Goal: Task Accomplishment & Management: Use online tool/utility

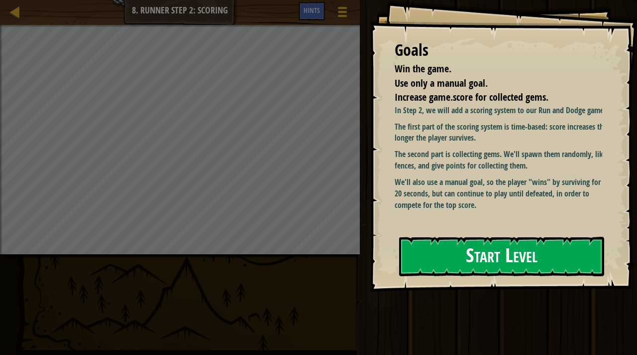
click at [468, 237] on div "Start Level" at bounding box center [501, 257] width 205 height 40
click at [466, 237] on button "Start Level" at bounding box center [501, 256] width 205 height 39
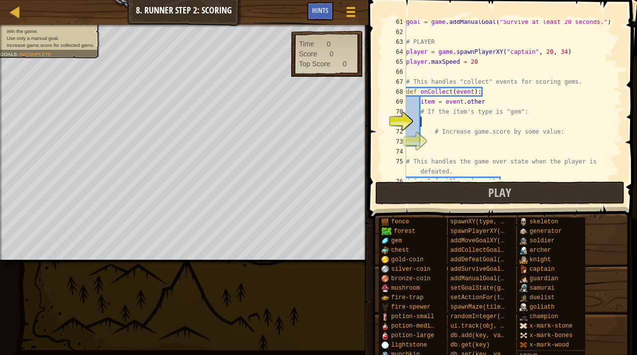
scroll to position [611, 0]
click at [445, 122] on div "goal = game . addManualGoal ( "Survive at least 20 seconds." ) # PLAYER player …" at bounding box center [509, 105] width 211 height 179
click at [436, 124] on div "goal = game . addManualGoal ( "Survive at least 20 seconds." ) # PLAYER player …" at bounding box center [509, 105] width 211 height 179
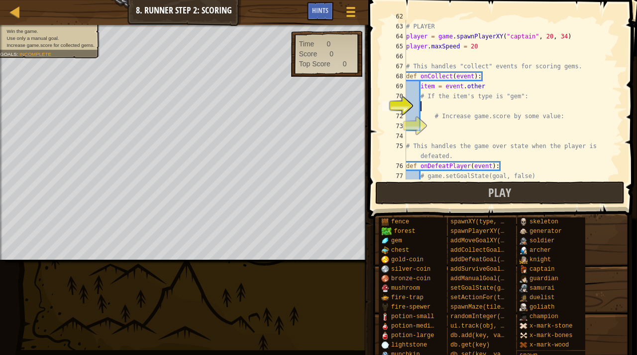
scroll to position [626, 0]
click at [455, 123] on div "# PLAYER player = game . spawnPlayerXY ( "captain" , 20 , 34 ) player . maxSpee…" at bounding box center [509, 100] width 211 height 179
click at [476, 49] on div "# PLAYER player = game . spawnPlayerXY ( "captain" , 20 , 34 ) player . maxSpee…" at bounding box center [509, 100] width 211 height 179
click at [483, 50] on div "# PLAYER player = game . spawnPlayerXY ( "captain" , 20 , 34 ) player . maxSpee…" at bounding box center [509, 100] width 211 height 179
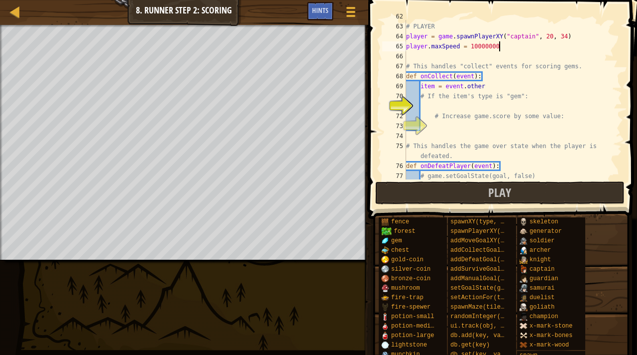
scroll to position [4, 7]
click at [481, 202] on button "Play" at bounding box center [500, 192] width 250 height 23
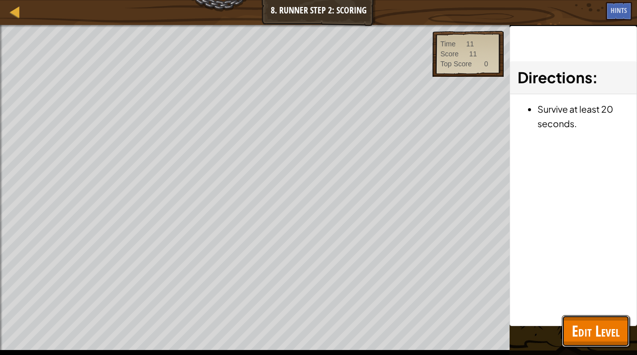
click at [592, 320] on button "Edit Level" at bounding box center [596, 331] width 68 height 32
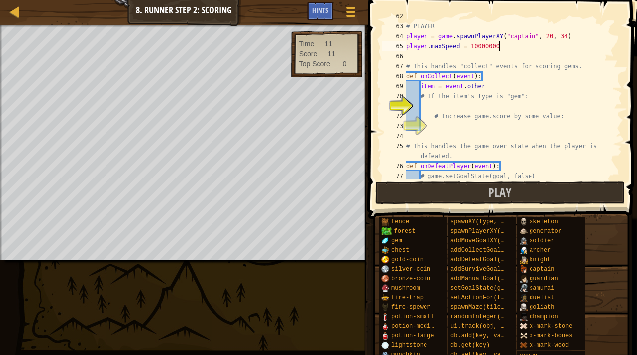
click at [502, 46] on div "# PLAYER player = game . spawnPlayerXY ( "captain" , 20 , 34 ) player . maxSpee…" at bounding box center [509, 100] width 211 height 179
click at [480, 189] on button "Play" at bounding box center [500, 192] width 250 height 23
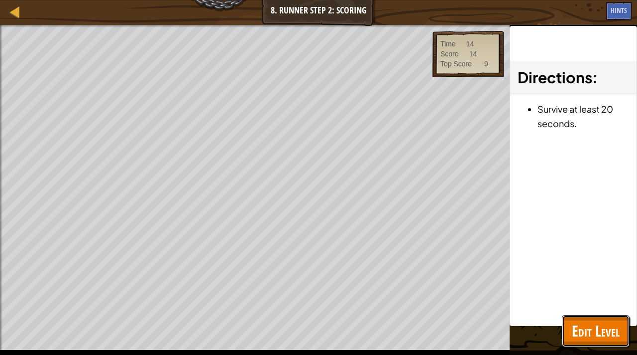
click at [583, 331] on span "Edit Level" at bounding box center [596, 330] width 48 height 20
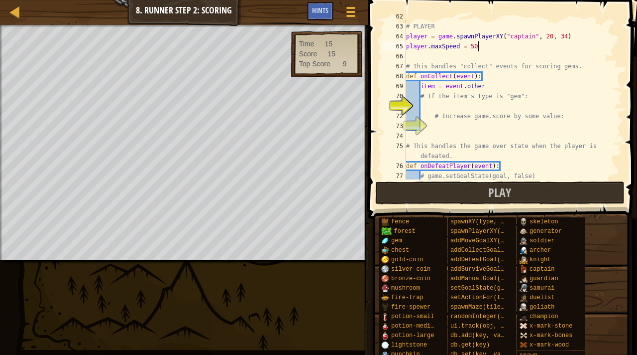
click at [477, 49] on div "# PLAYER player = game . spawnPlayerXY ( "captain" , 20 , 34 ) player . maxSpee…" at bounding box center [509, 100] width 211 height 179
click at [453, 189] on button "Play" at bounding box center [500, 192] width 250 height 23
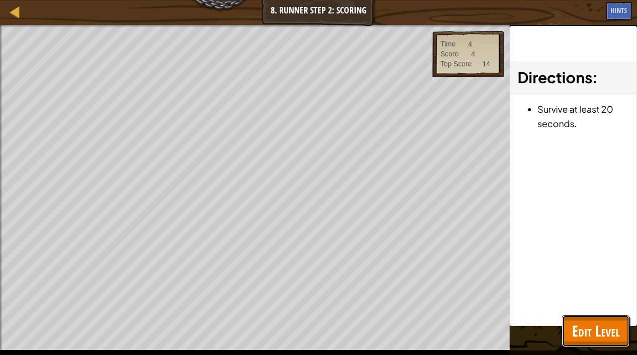
click at [594, 328] on span "Edit Level" at bounding box center [596, 330] width 48 height 20
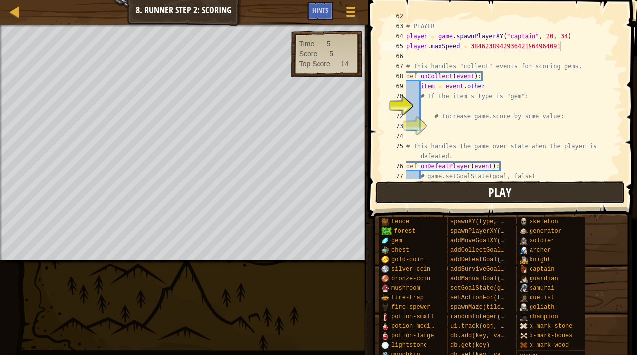
click at [469, 198] on button "Play" at bounding box center [500, 192] width 250 height 23
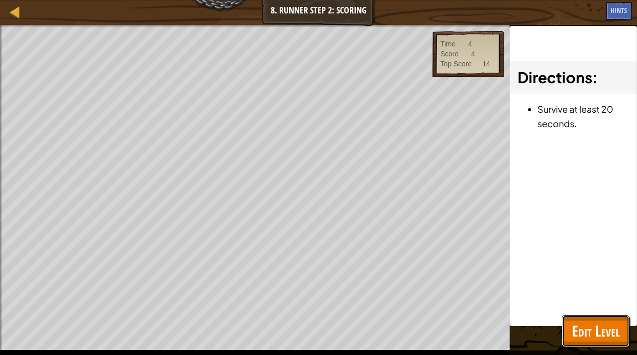
click at [589, 330] on span "Edit Level" at bounding box center [596, 330] width 48 height 20
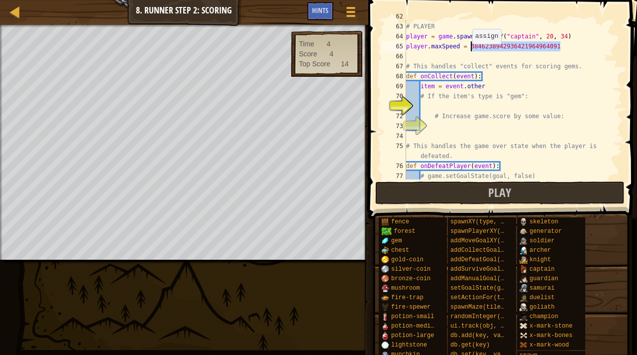
drag, startPoint x: 569, startPoint y: 47, endPoint x: 471, endPoint y: 45, distance: 97.6
click at [471, 45] on div "# PLAYER player = game . spawnPlayerXY ( "captain" , 20 , 34 ) player . maxSpee…" at bounding box center [509, 100] width 211 height 179
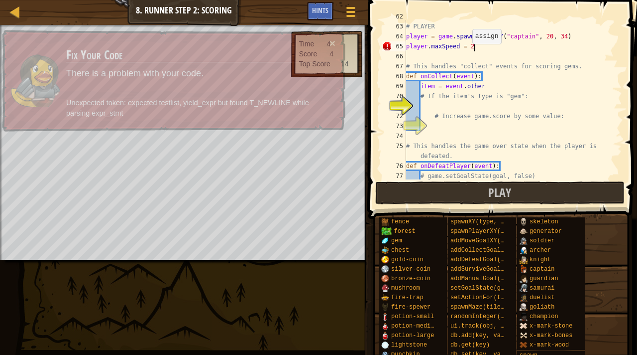
scroll to position [4, 5]
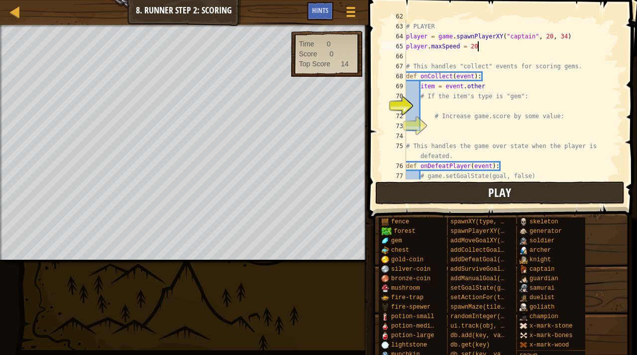
type textarea "player.maxSpeed = 20"
click at [540, 184] on button "Play" at bounding box center [500, 192] width 250 height 23
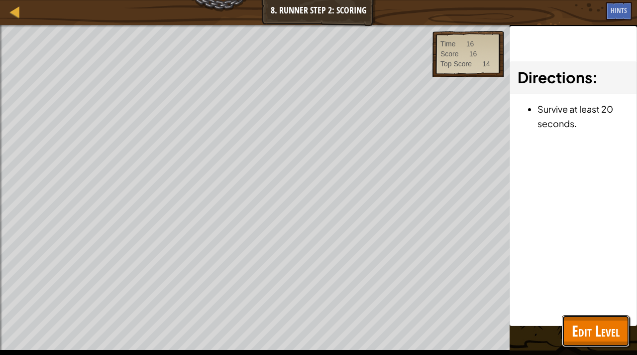
click at [608, 332] on span "Edit Level" at bounding box center [596, 330] width 48 height 20
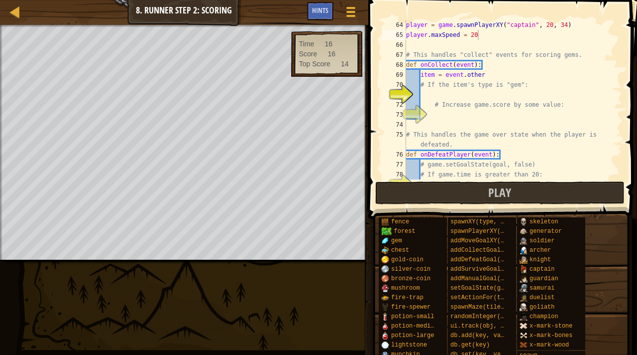
scroll to position [639, 0]
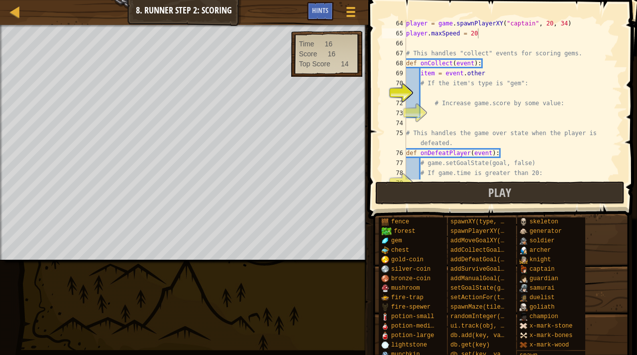
click at [452, 92] on div "player = game . spawnPlayerXY ( "captain" , 20 , 34 ) player . maxSpeed = 20 # …" at bounding box center [509, 107] width 211 height 179
type textarea "I"
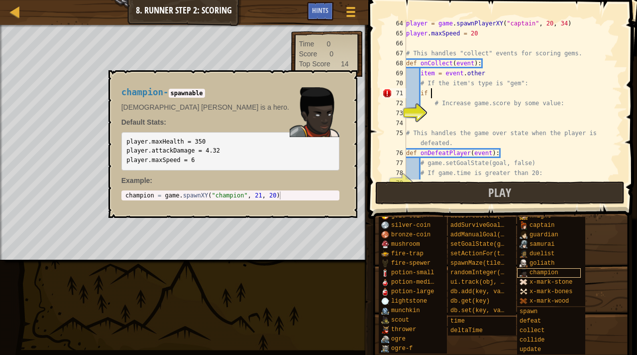
scroll to position [35, 0]
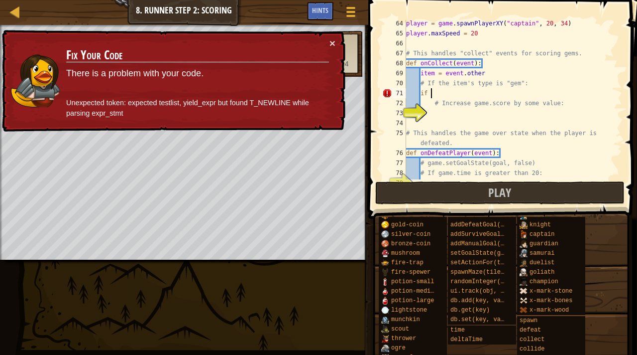
click at [434, 93] on div "player = game . spawnPlayerXY ( "captain" , 20 , 34 ) player . maxSpeed = 20 # …" at bounding box center [509, 107] width 211 height 179
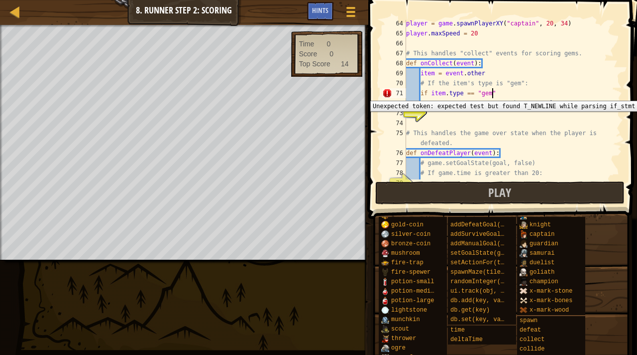
scroll to position [4, 7]
type textarea "if item.type == "gem":"
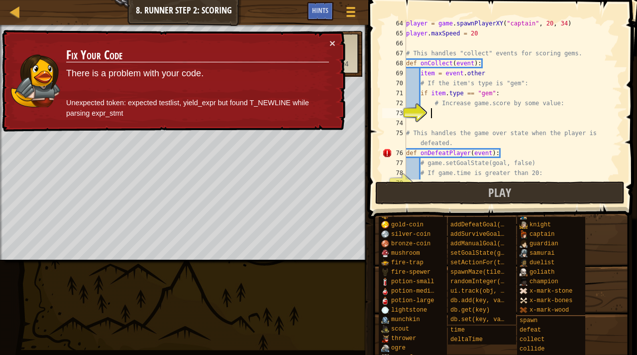
click at [432, 113] on div "player = game . spawnPlayerXY ( "captain" , 20 , 34 ) player . maxSpeed = 20 # …" at bounding box center [509, 107] width 211 height 179
click at [434, 116] on div "player = game . spawnPlayerXY ( "captain" , 20 , 34 ) player . maxSpeed = 20 # …" at bounding box center [509, 107] width 211 height 179
click at [330, 44] on button "×" at bounding box center [333, 42] width 6 height 10
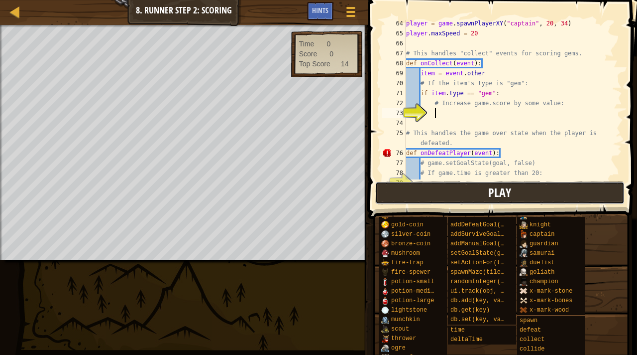
click at [480, 201] on button "Play" at bounding box center [500, 192] width 250 height 23
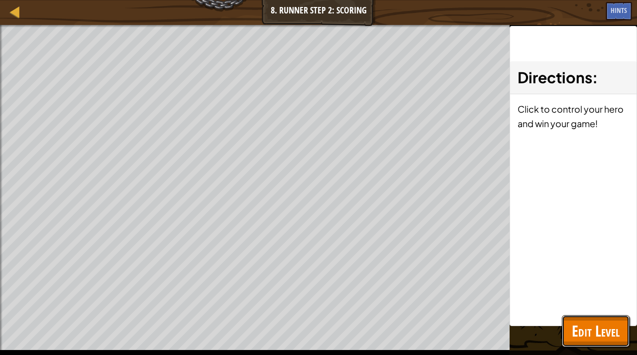
click at [589, 326] on span "Edit Level" at bounding box center [596, 330] width 48 height 20
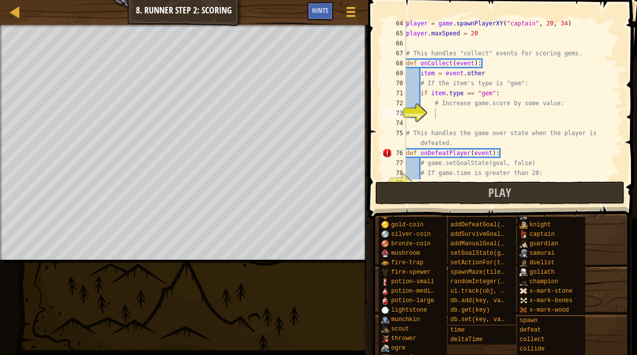
type textarea "if item.type == "gem":"
drag, startPoint x: 507, startPoint y: 96, endPoint x: 422, endPoint y: 94, distance: 84.7
click at [422, 94] on div "player = game . spawnPlayerXY ( "captain" , 20 , 34 ) player . maxSpeed = 20 # …" at bounding box center [509, 107] width 211 height 179
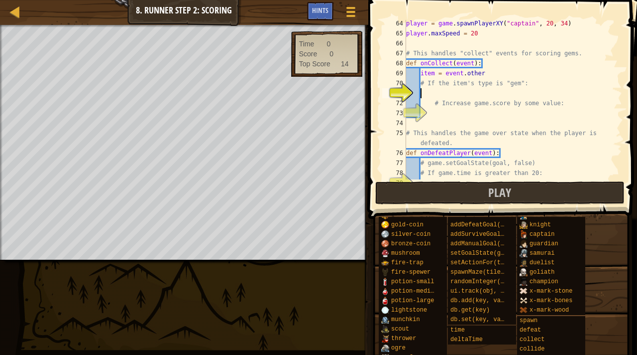
click at [448, 111] on div "player = game . spawnPlayerXY ( "captain" , 20 , 34 ) player . maxSpeed = 20 # …" at bounding box center [509, 107] width 211 height 179
click at [478, 196] on button "Play" at bounding box center [500, 192] width 250 height 23
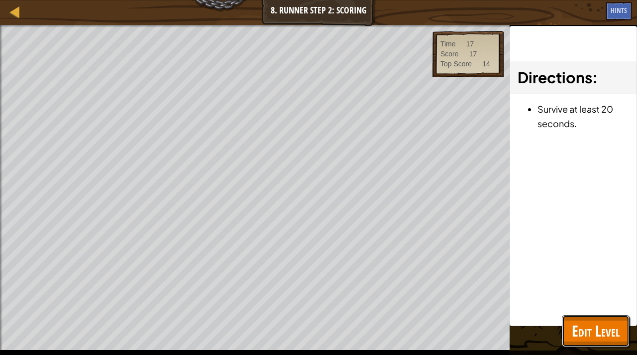
click at [599, 318] on button "Edit Level" at bounding box center [596, 331] width 68 height 32
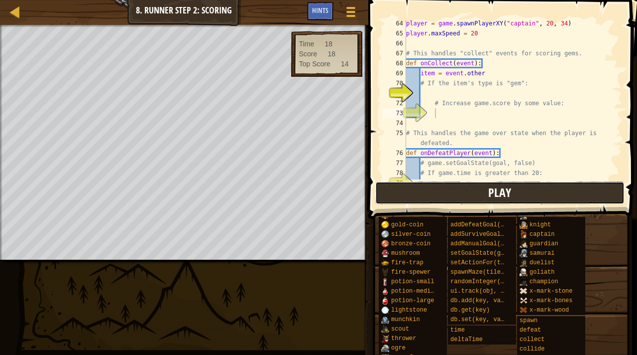
click at [428, 189] on button "Play" at bounding box center [500, 192] width 250 height 23
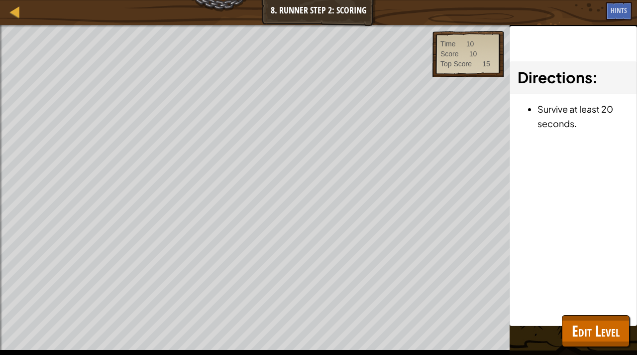
click at [579, 314] on div "Directions : Survive at least 20 seconds." at bounding box center [573, 176] width 127 height 300
click at [584, 329] on span "Edit Level" at bounding box center [596, 330] width 48 height 20
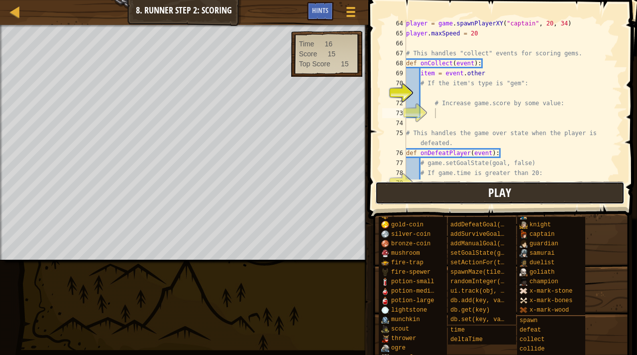
click at [467, 196] on button "Play" at bounding box center [500, 192] width 250 height 23
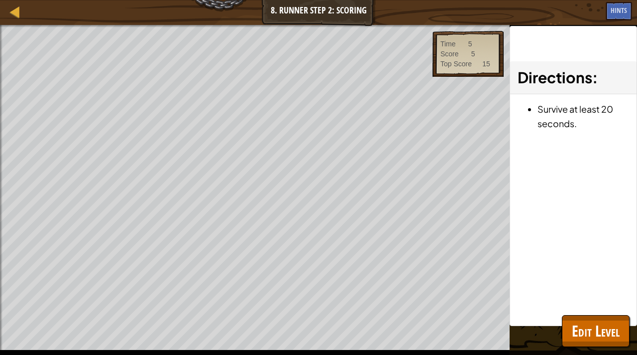
click at [581, 313] on div "Directions : Survive at least 20 seconds." at bounding box center [573, 176] width 127 height 300
click at [592, 347] on div "Win the game. Use only a manual goal. Increase game.score for collected gems. G…" at bounding box center [318, 190] width 637 height 330
click at [596, 340] on span "Edit Level" at bounding box center [596, 330] width 48 height 20
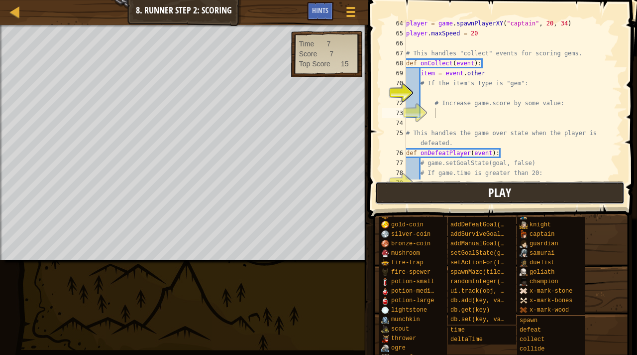
click at [463, 190] on button "Play" at bounding box center [500, 192] width 250 height 23
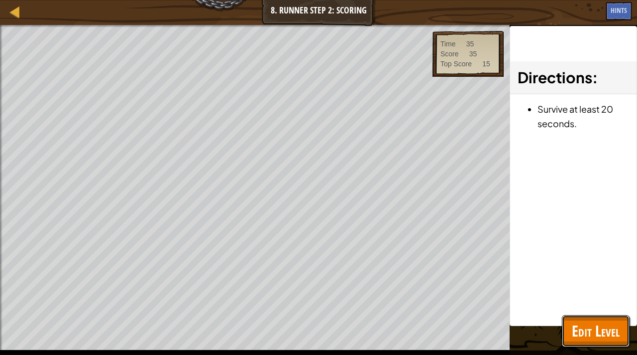
click at [607, 325] on span "Edit Level" at bounding box center [596, 330] width 48 height 20
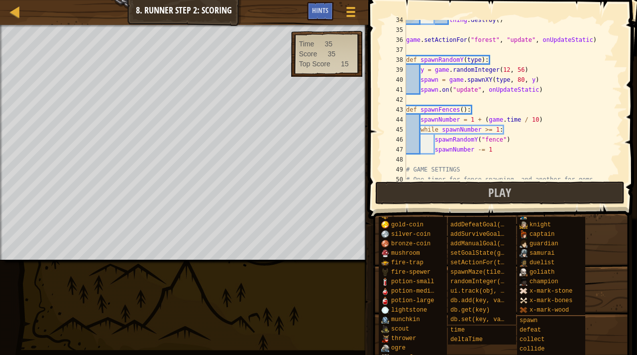
scroll to position [257, 0]
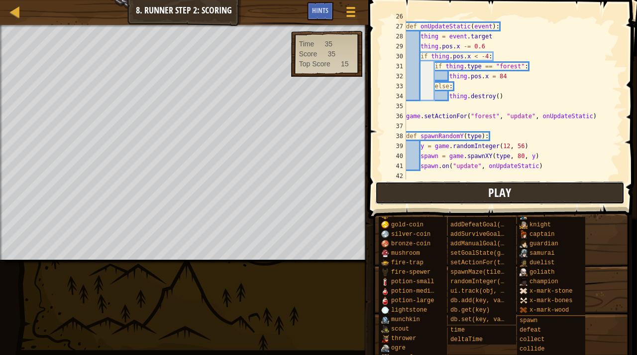
click at [474, 195] on button "Play" at bounding box center [500, 192] width 250 height 23
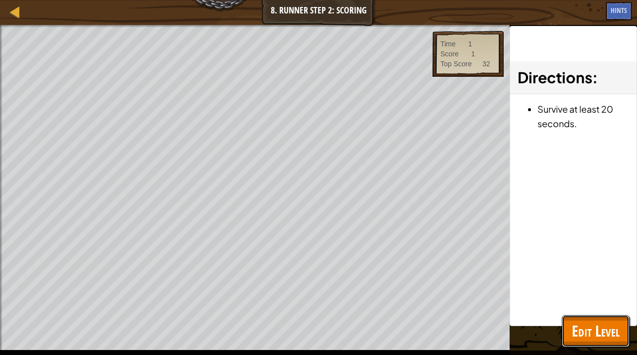
click at [594, 342] on button "Edit Level" at bounding box center [596, 331] width 68 height 32
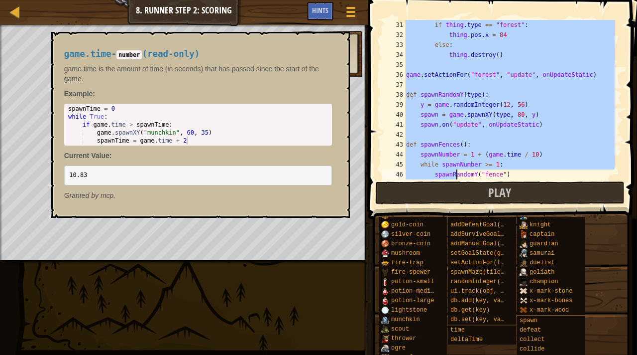
scroll to position [1165, 0]
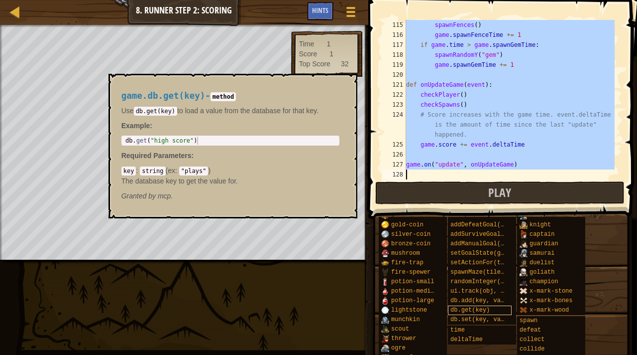
drag, startPoint x: 406, startPoint y: 23, endPoint x: 458, endPoint y: 305, distance: 286.5
click at [458, 305] on div "Hints # Step 2 of the Run and Dodge game tutorial. 115 116 117 118 119 120 121 …" at bounding box center [502, 175] width 272 height 350
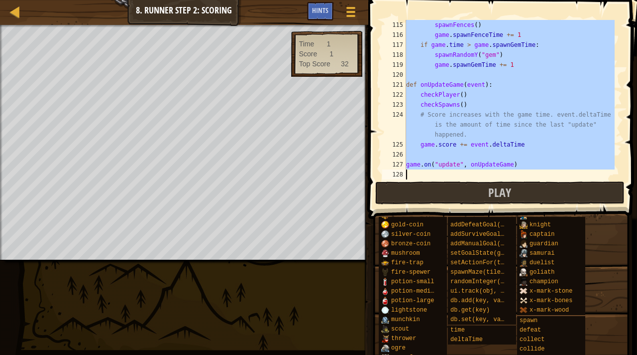
click at [460, 159] on div "spawnFences ( ) game . spawnFenceTime += 1 if game . time > game . spawnGemTime…" at bounding box center [509, 109] width 211 height 179
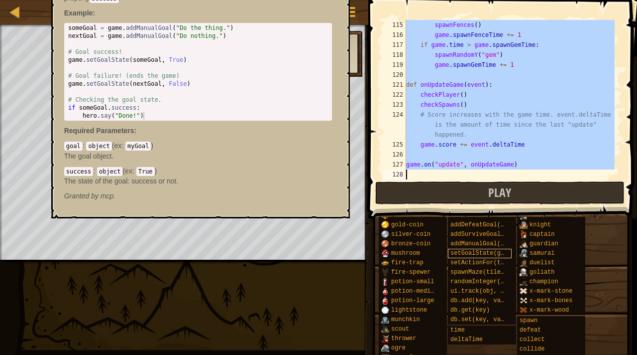
drag, startPoint x: 406, startPoint y: 24, endPoint x: 462, endPoint y: 257, distance: 239.5
click at [462, 257] on div "Hints game.on("update", onUpdateGame) 115 116 117 118 119 120 121 122 123 124 1…" at bounding box center [502, 175] width 272 height 350
type textarea "game.on("update", onUpdateGame)"
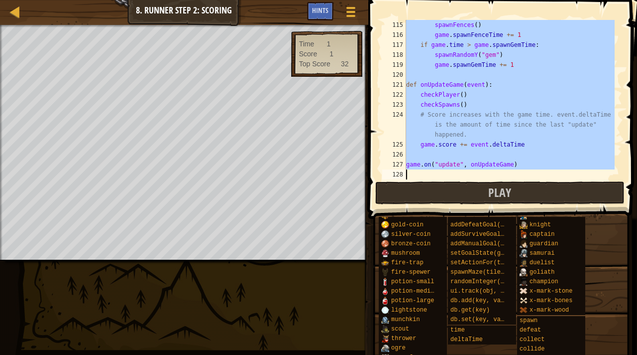
paste textarea
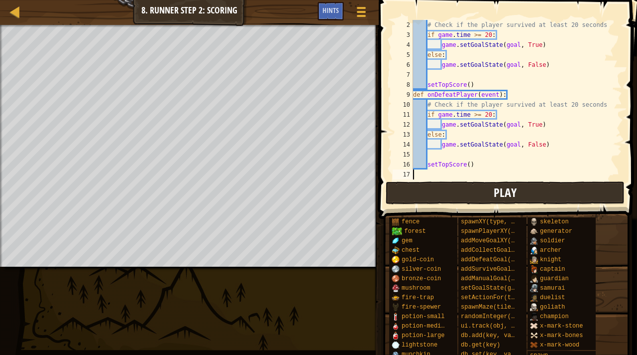
scroll to position [120, 0]
